Goal: Information Seeking & Learning: Learn about a topic

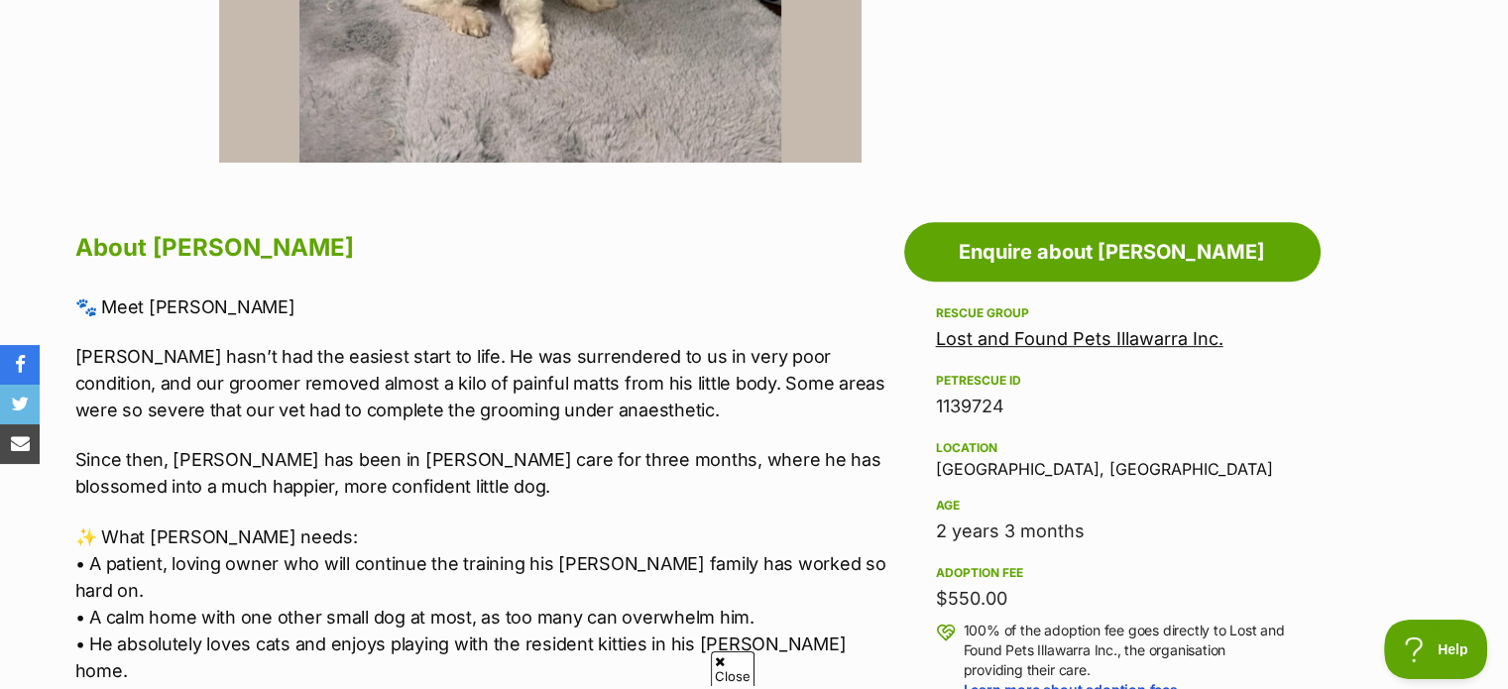
scroll to position [895, 0]
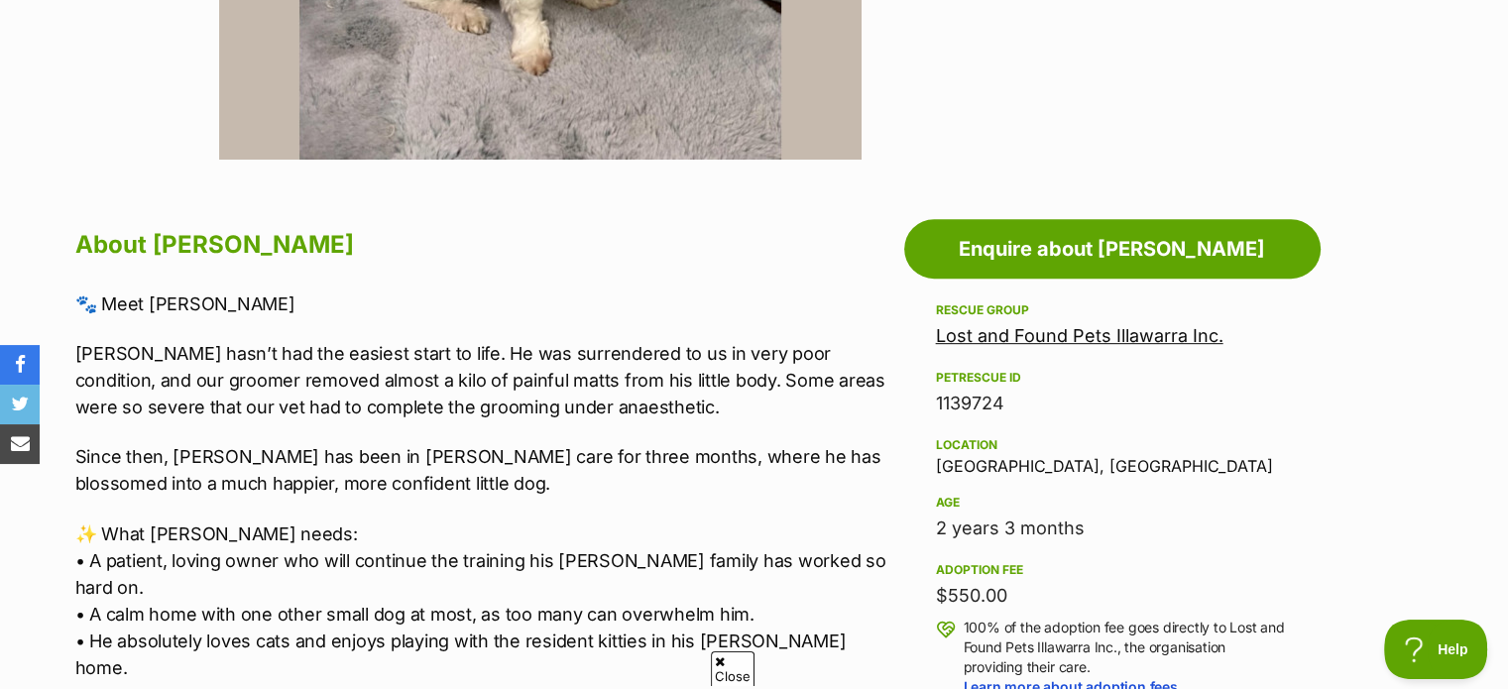
click at [1086, 333] on link "Lost and Found Pets Illawarra Inc." at bounding box center [1079, 335] width 287 height 21
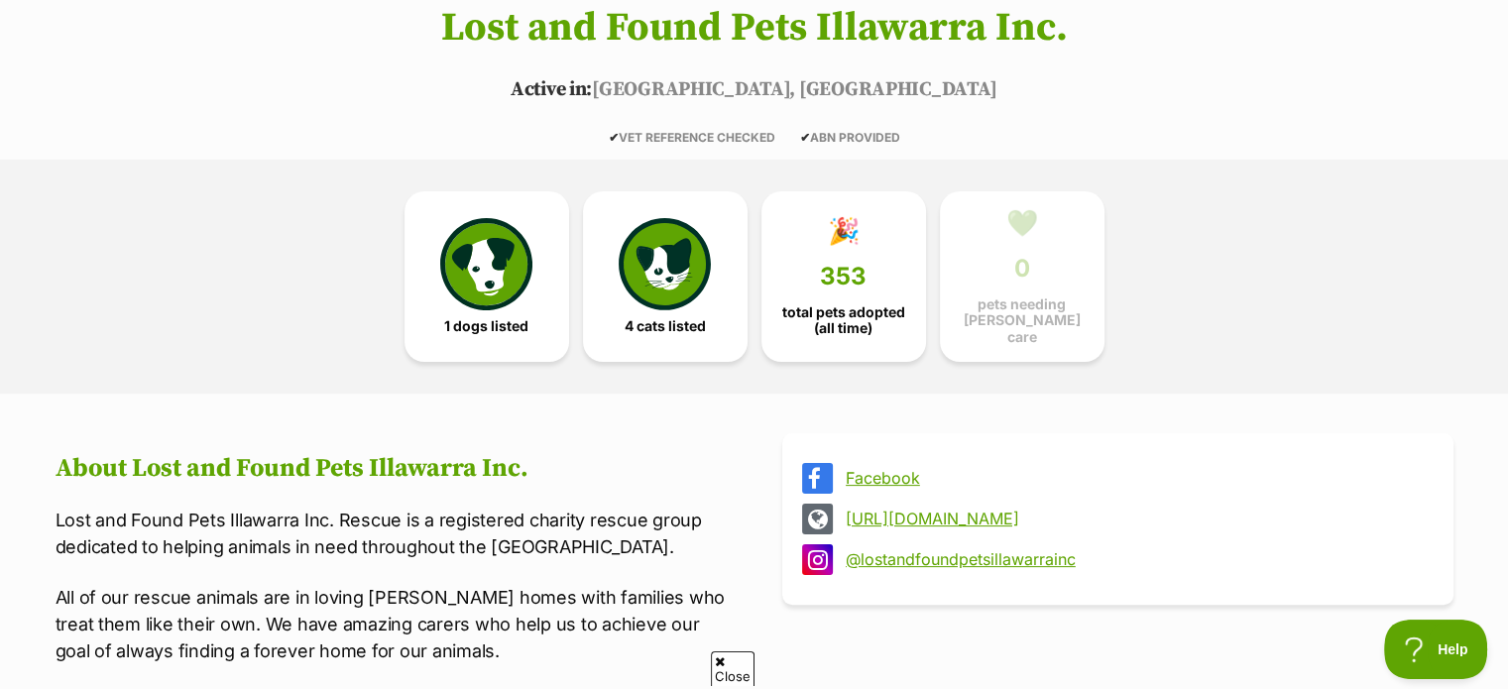
scroll to position [297, 0]
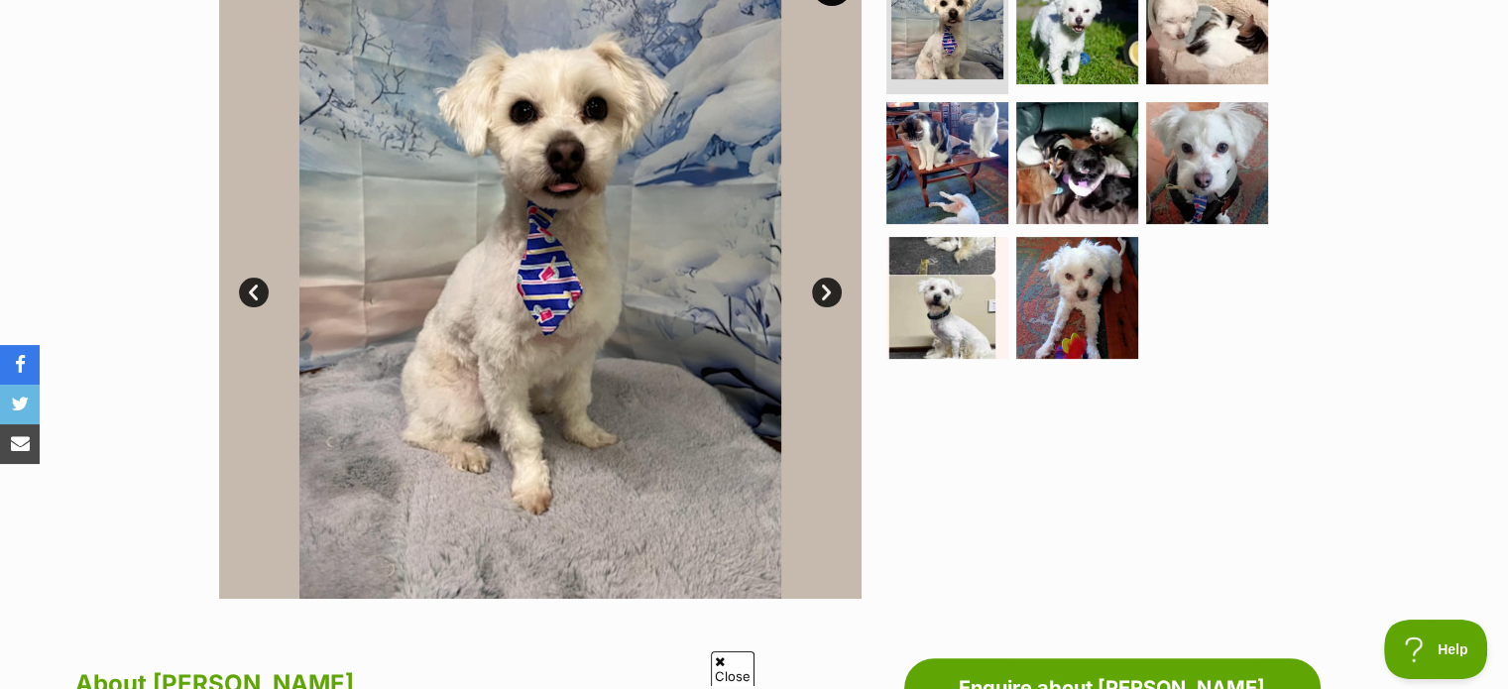
scroll to position [399, 0]
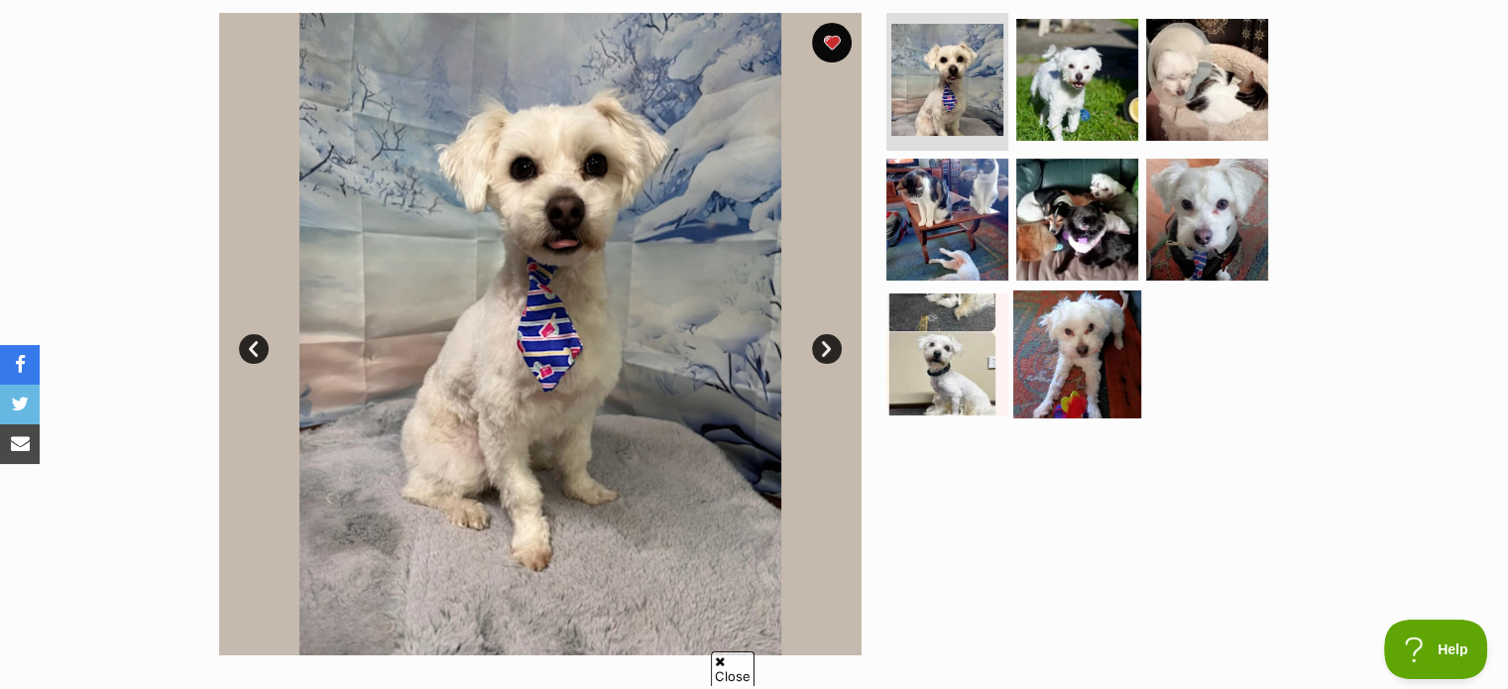
click at [1087, 360] on img at bounding box center [1077, 354] width 128 height 128
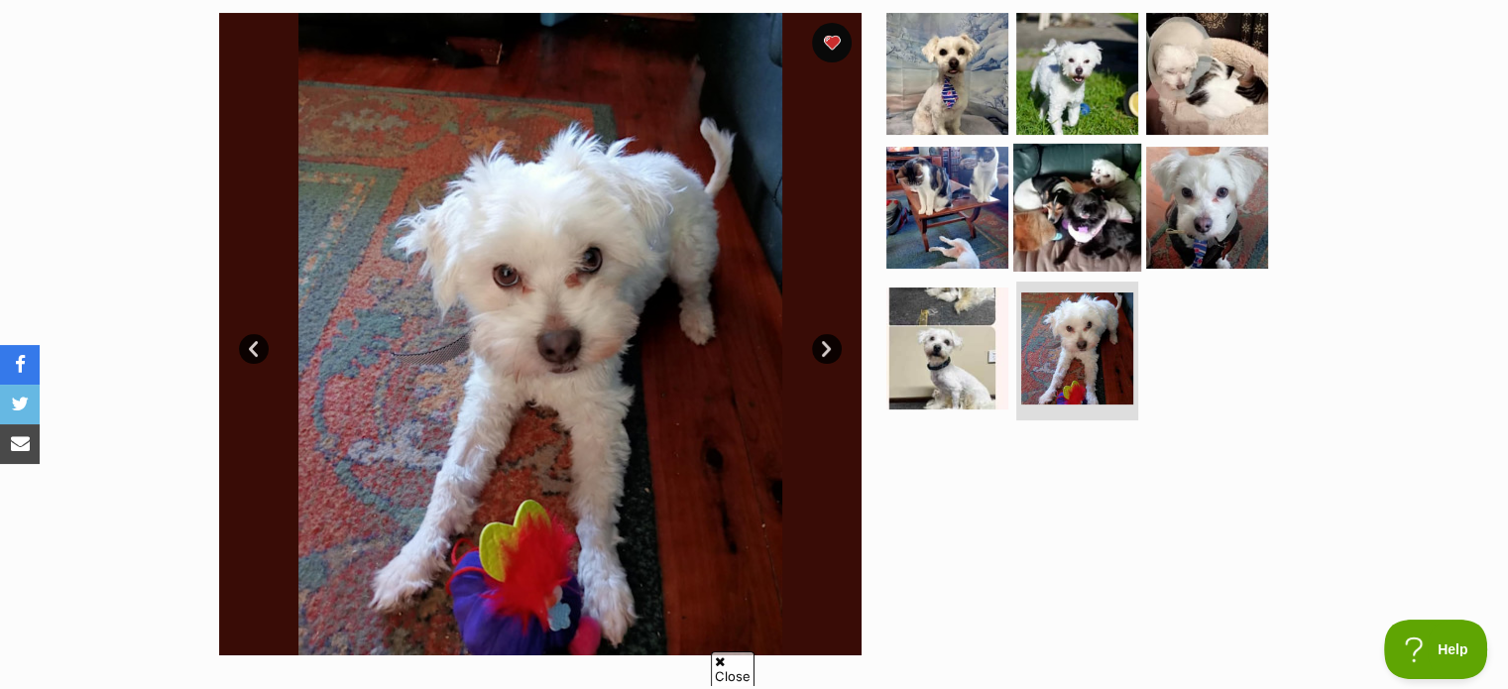
click at [1097, 214] on img at bounding box center [1077, 208] width 128 height 128
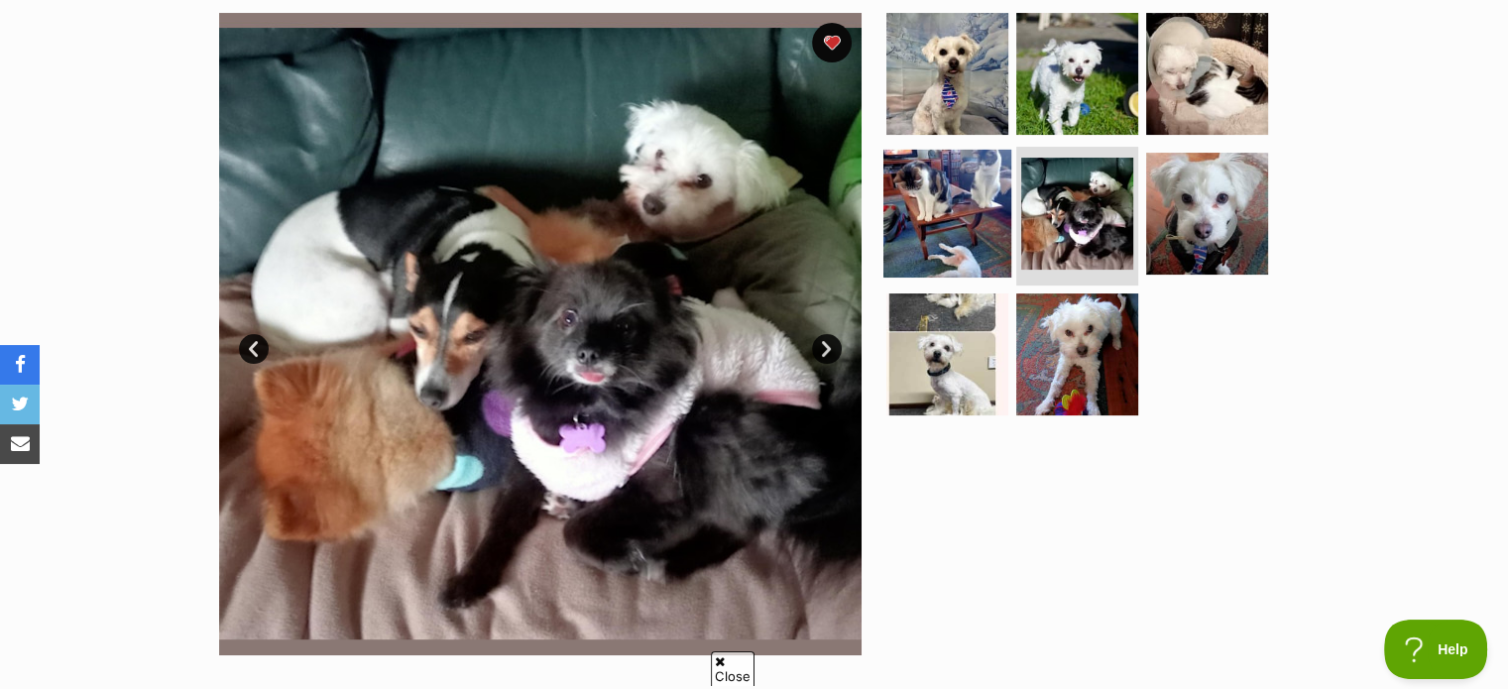
click at [973, 216] on img at bounding box center [947, 214] width 128 height 128
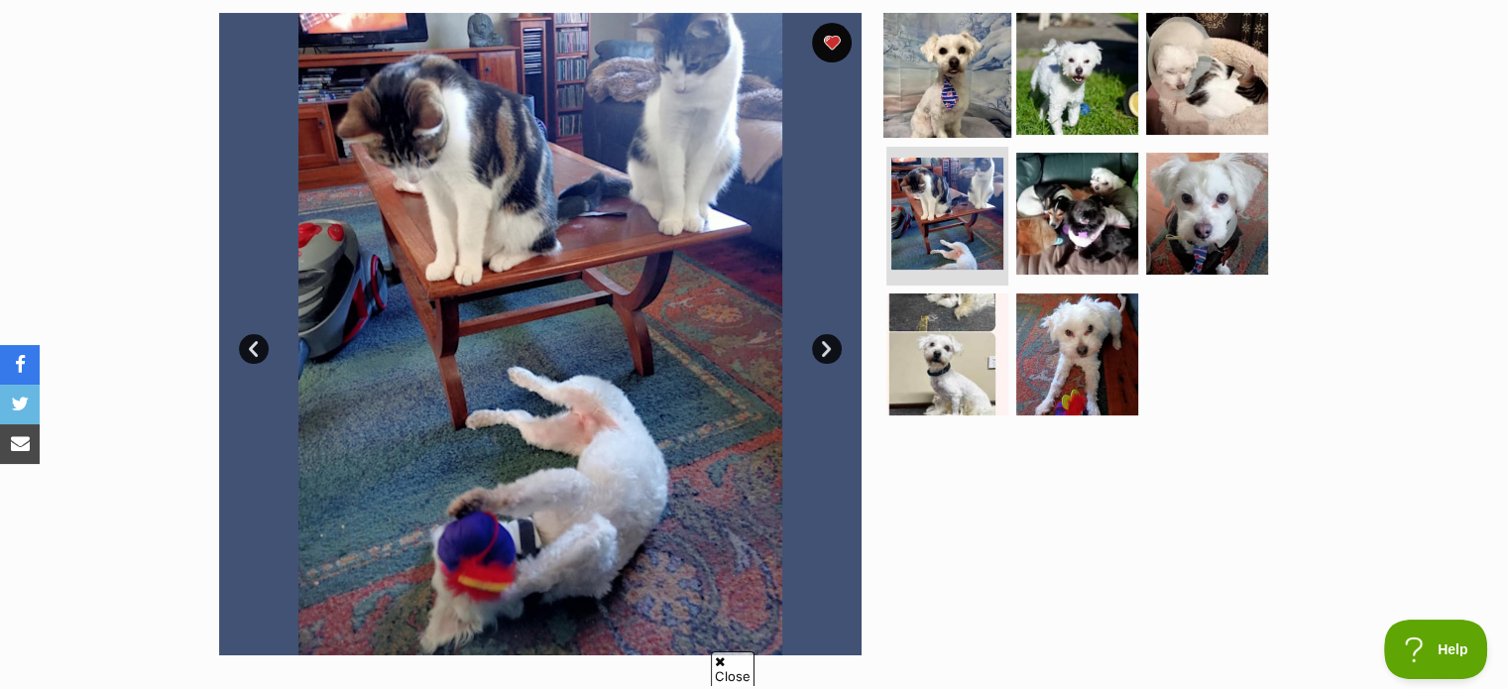
click at [986, 79] on img at bounding box center [947, 73] width 128 height 128
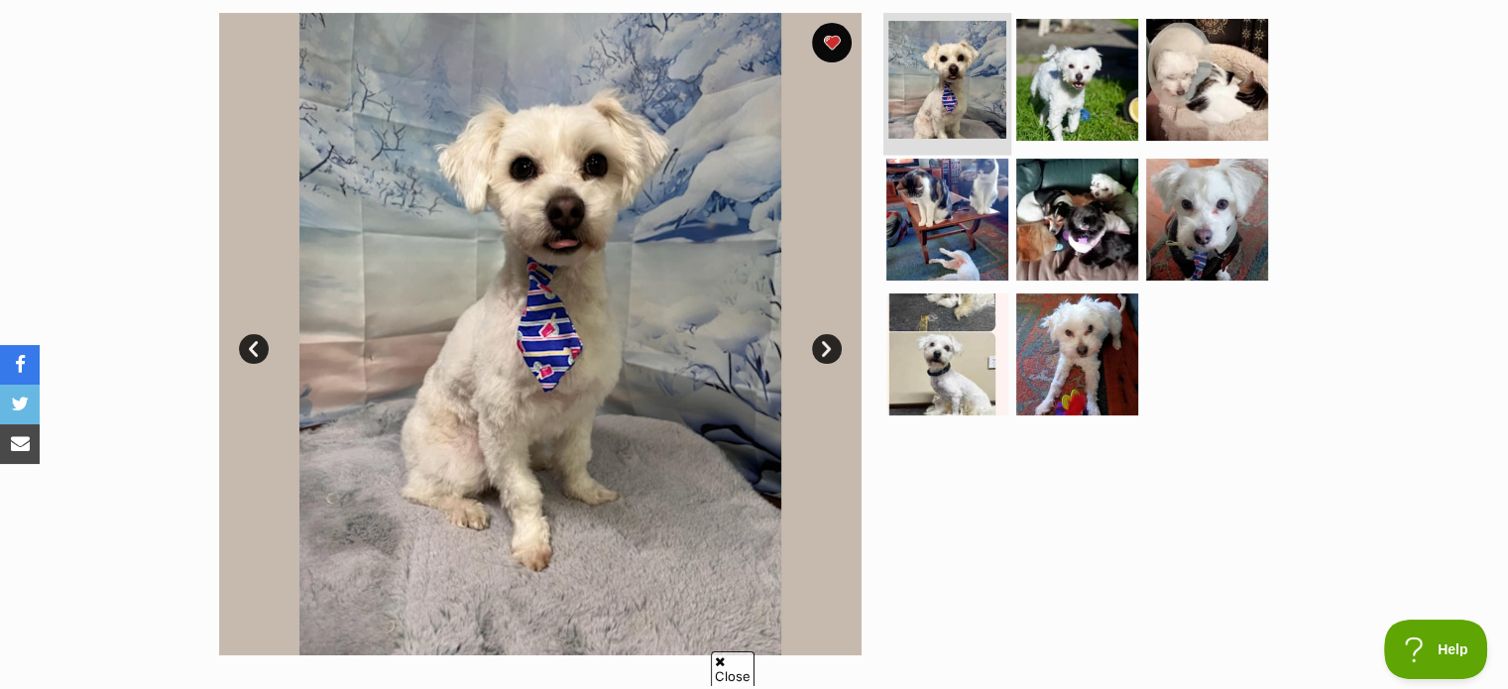
click at [938, 96] on img at bounding box center [947, 80] width 118 height 118
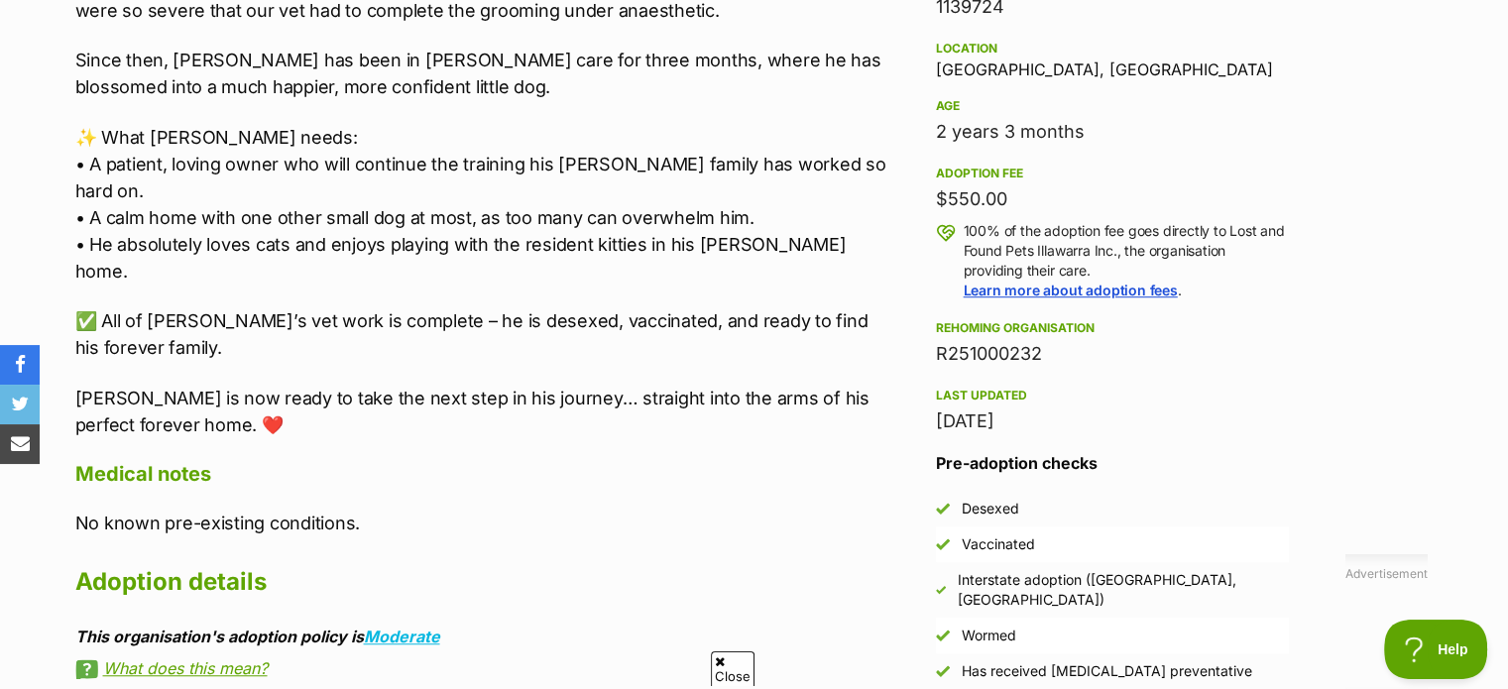
scroll to position [895, 0]
